Goal: Information Seeking & Learning: Learn about a topic

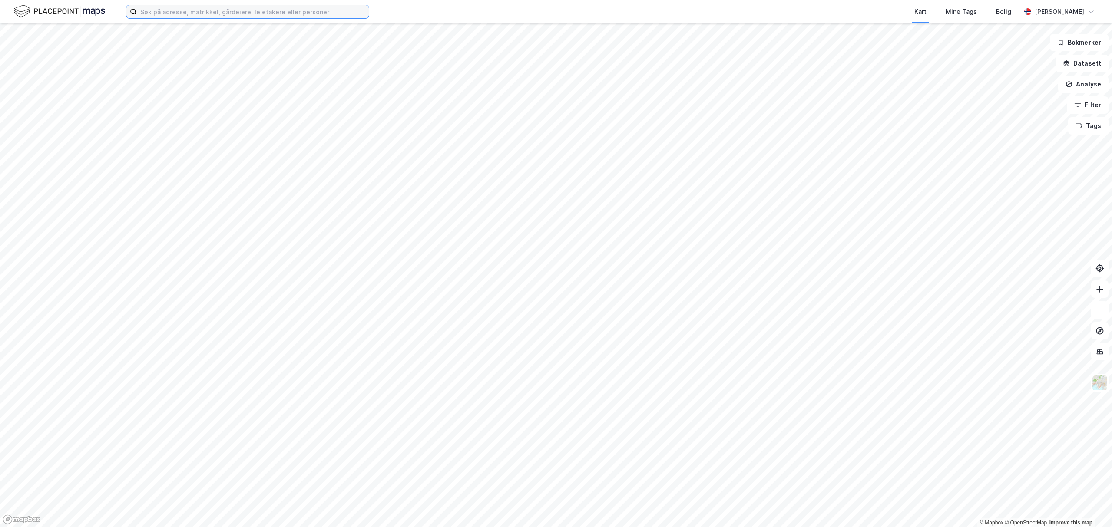
click at [253, 7] on input at bounding box center [253, 11] width 232 height 13
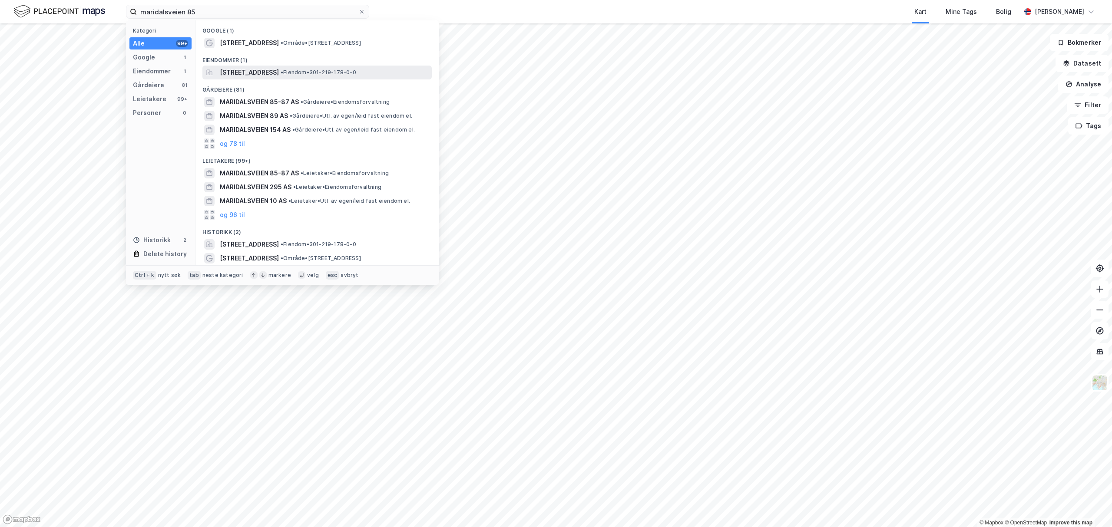
click at [255, 72] on span "[STREET_ADDRESS]" at bounding box center [249, 72] width 59 height 10
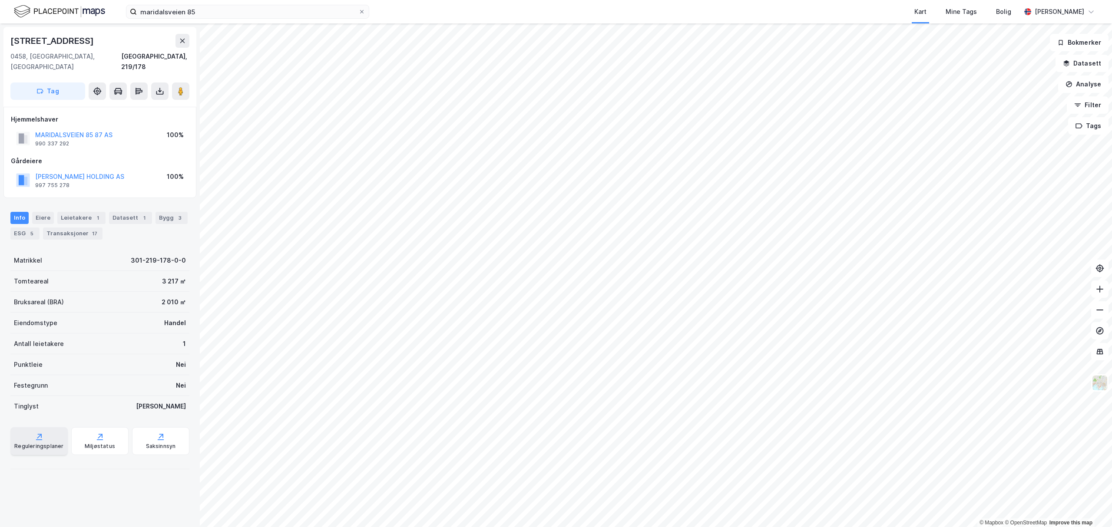
click at [44, 427] on div "Reguleringsplaner" at bounding box center [38, 441] width 57 height 28
click at [235, 10] on input "maridalsveien 85" at bounding box center [247, 11] width 221 height 13
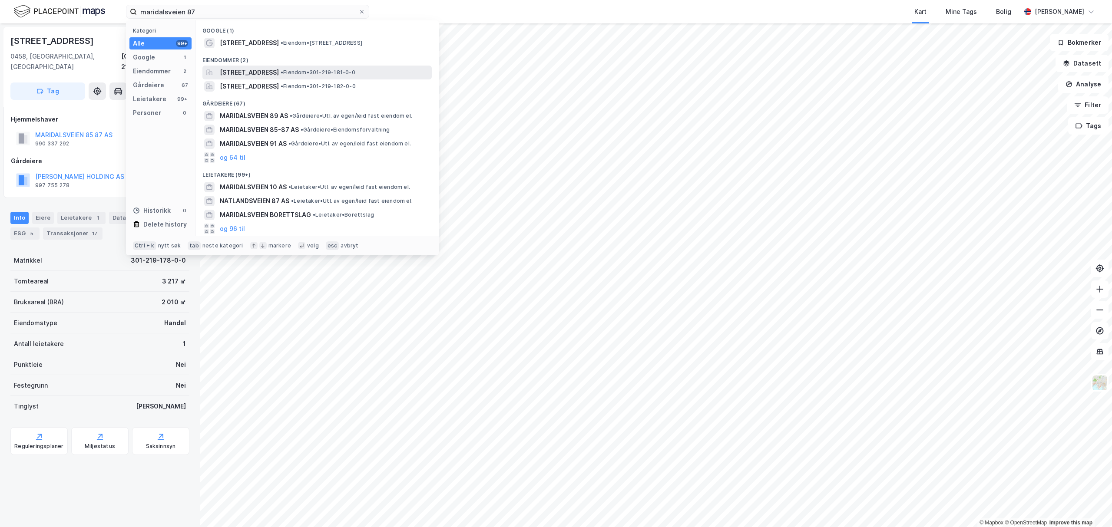
click at [249, 74] on span "[STREET_ADDRESS]" at bounding box center [249, 72] width 59 height 10
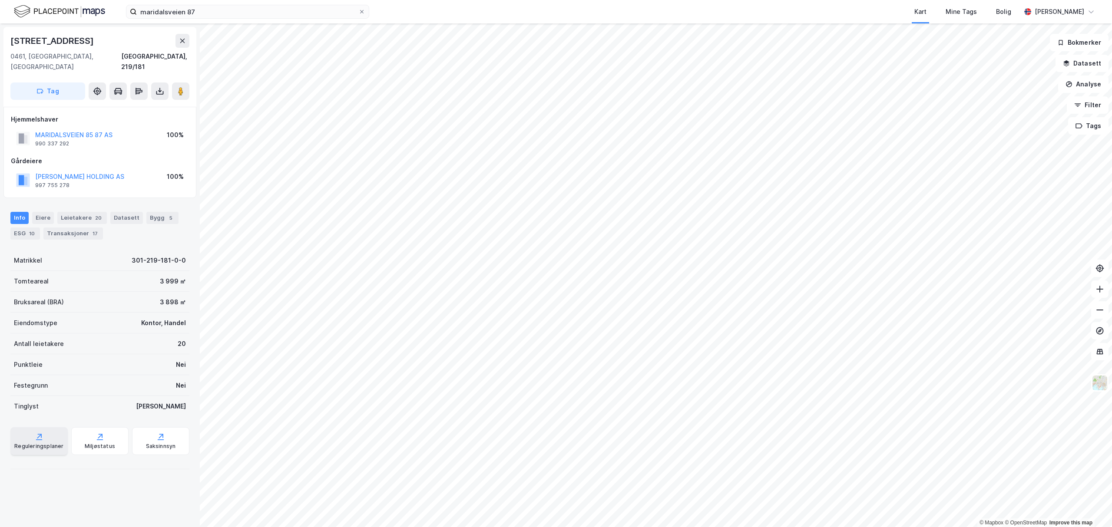
click at [40, 432] on icon at bounding box center [39, 436] width 9 height 9
click at [240, 6] on input "maridalsveien 87" at bounding box center [247, 11] width 221 height 13
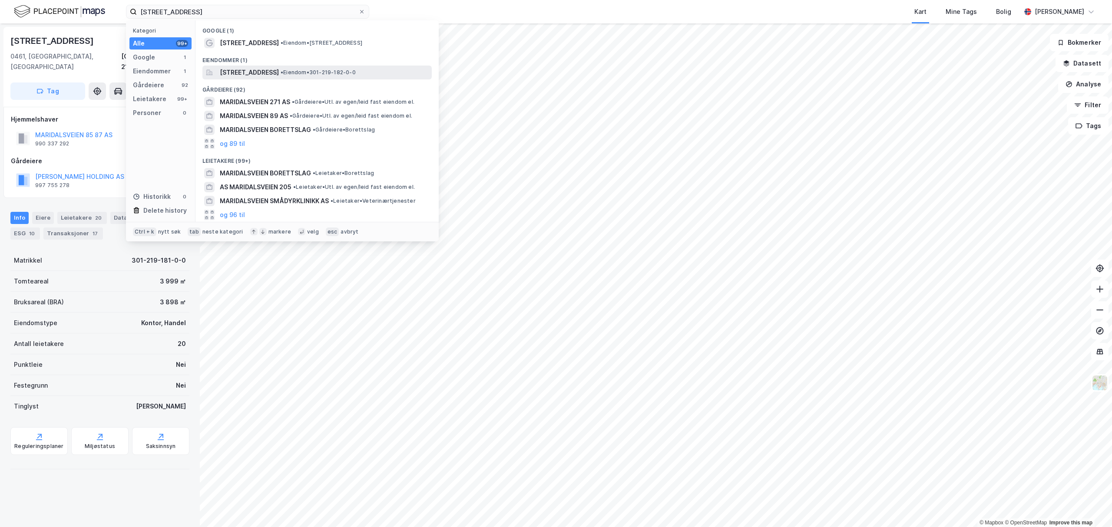
click at [240, 72] on span "[STREET_ADDRESS]" at bounding box center [249, 72] width 59 height 10
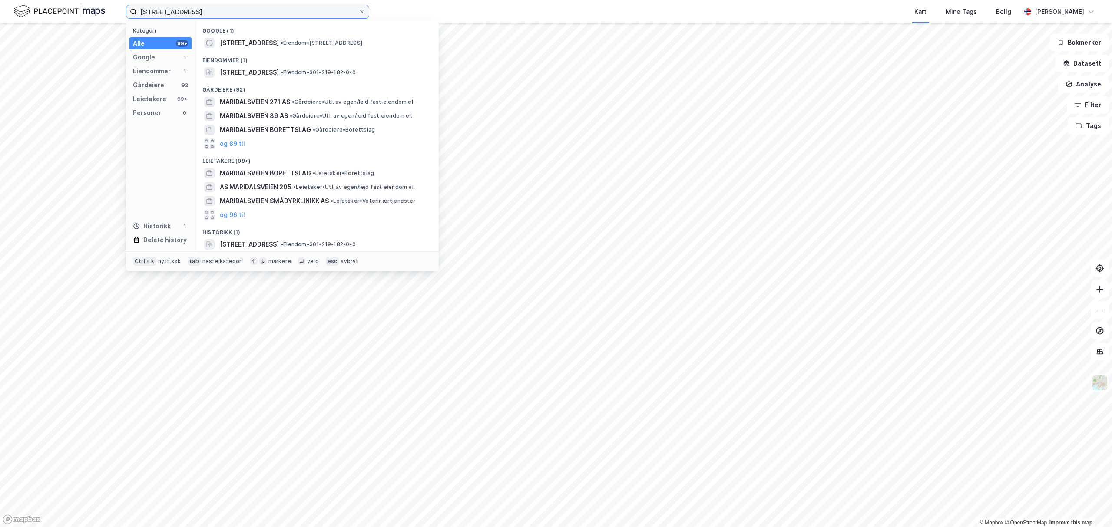
click at [210, 15] on input "[STREET_ADDRESS]" at bounding box center [247, 11] width 221 height 13
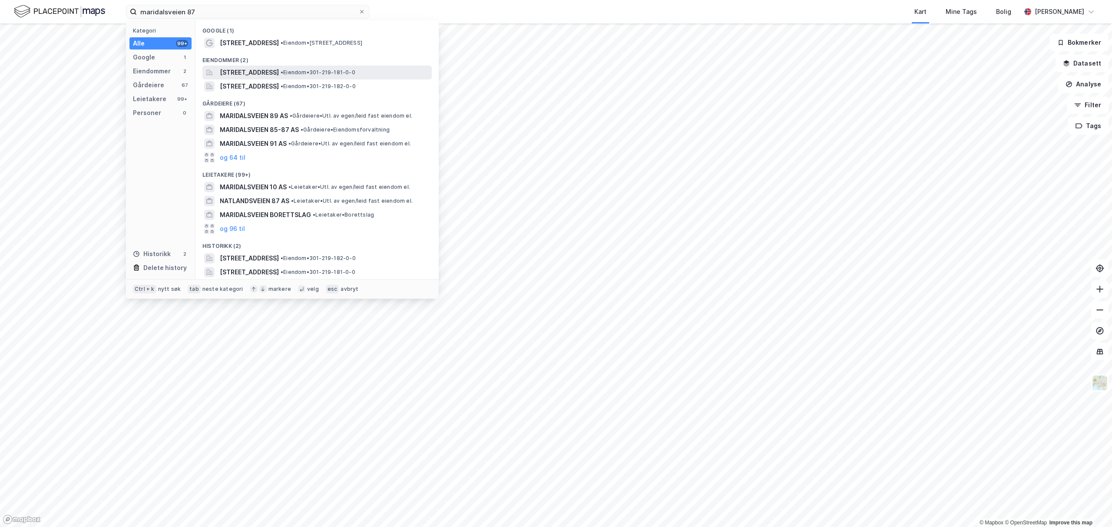
click at [257, 73] on span "[STREET_ADDRESS]" at bounding box center [249, 72] width 59 height 10
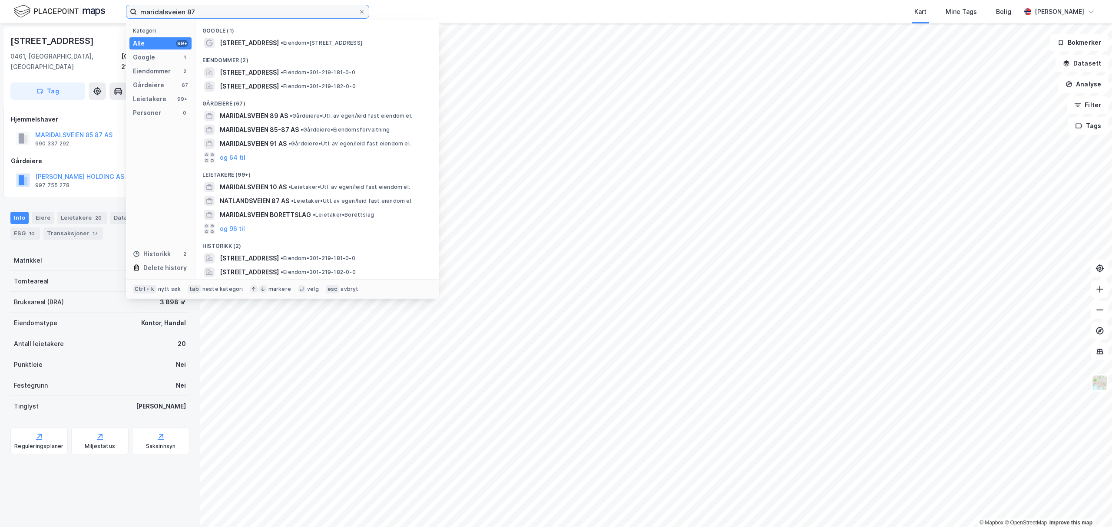
click at [203, 7] on input "maridalsveien 87" at bounding box center [247, 11] width 221 height 13
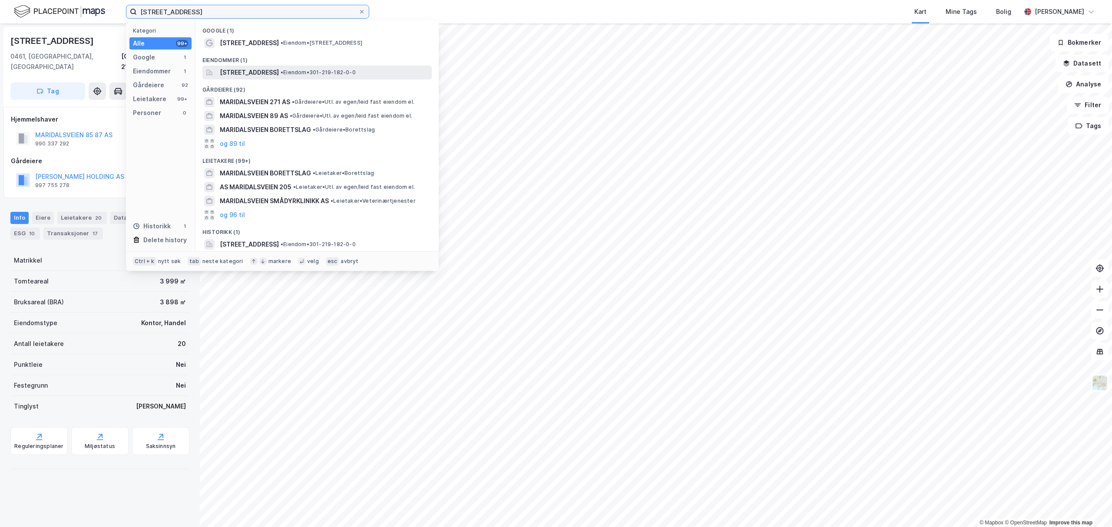
type input "[STREET_ADDRESS]"
click at [235, 76] on span "[STREET_ADDRESS]" at bounding box center [249, 72] width 59 height 10
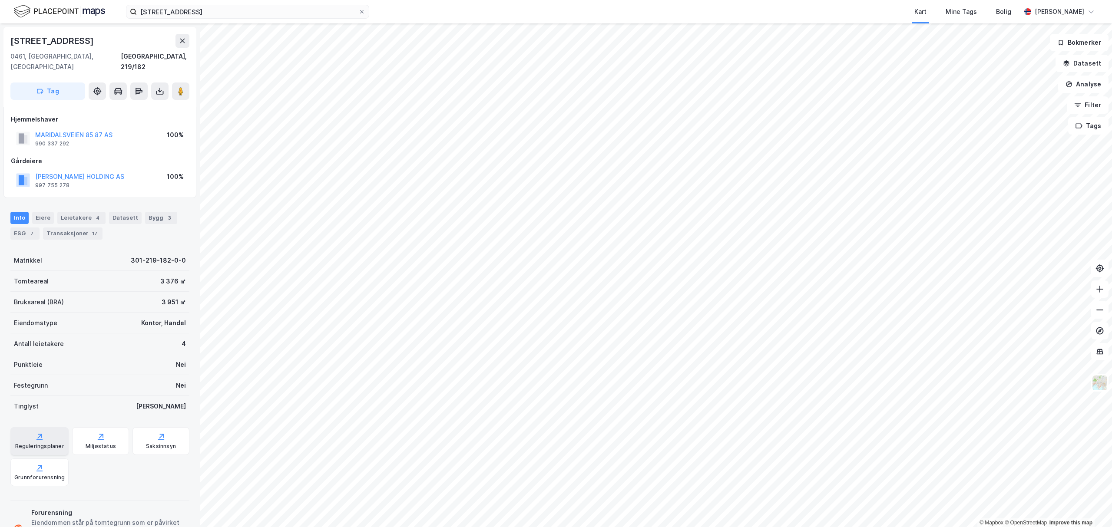
click at [49, 427] on div "Reguleringsplaner" at bounding box center [39, 441] width 58 height 28
